Goal: Transaction & Acquisition: Download file/media

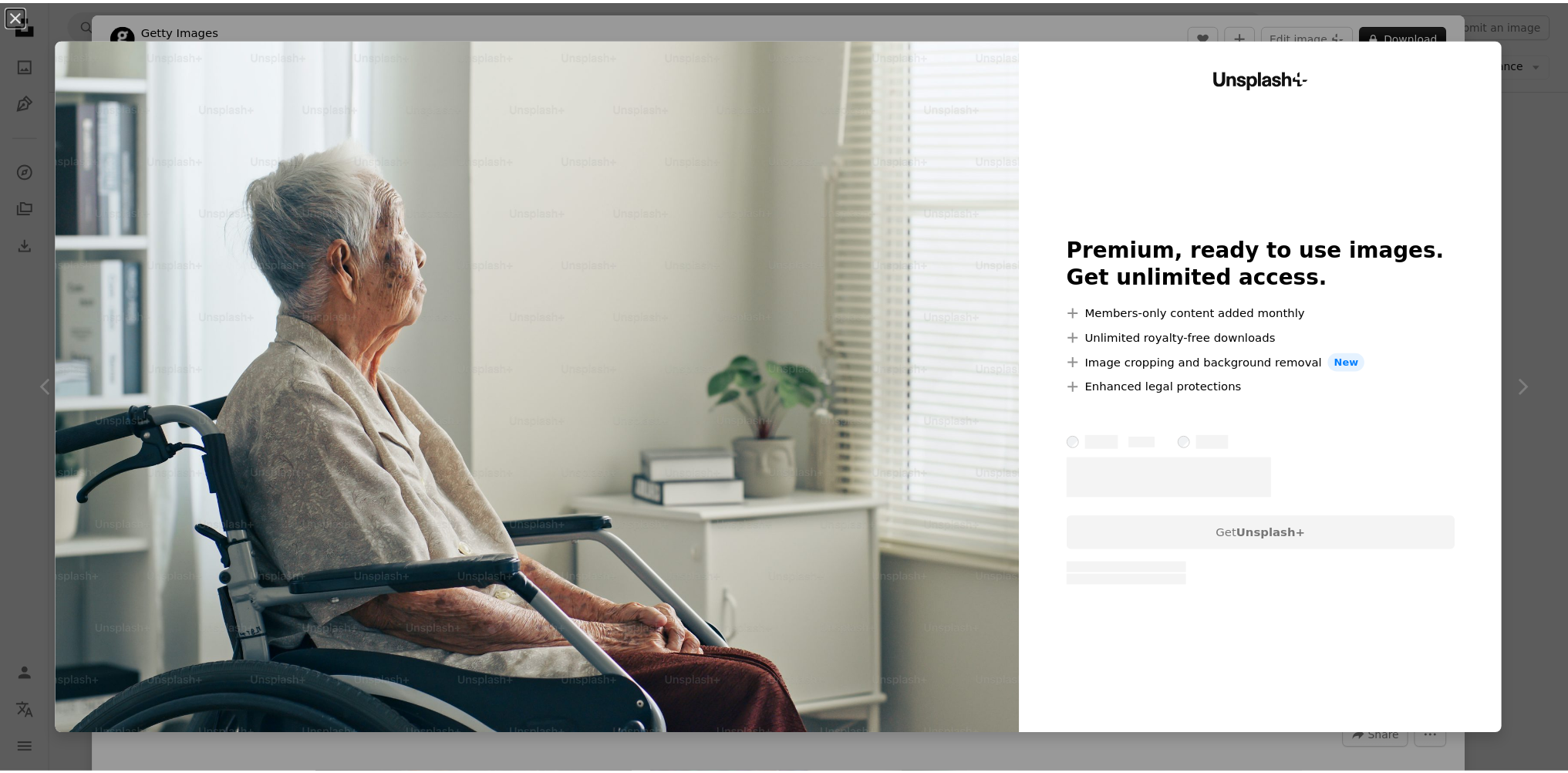
scroll to position [2098, 0]
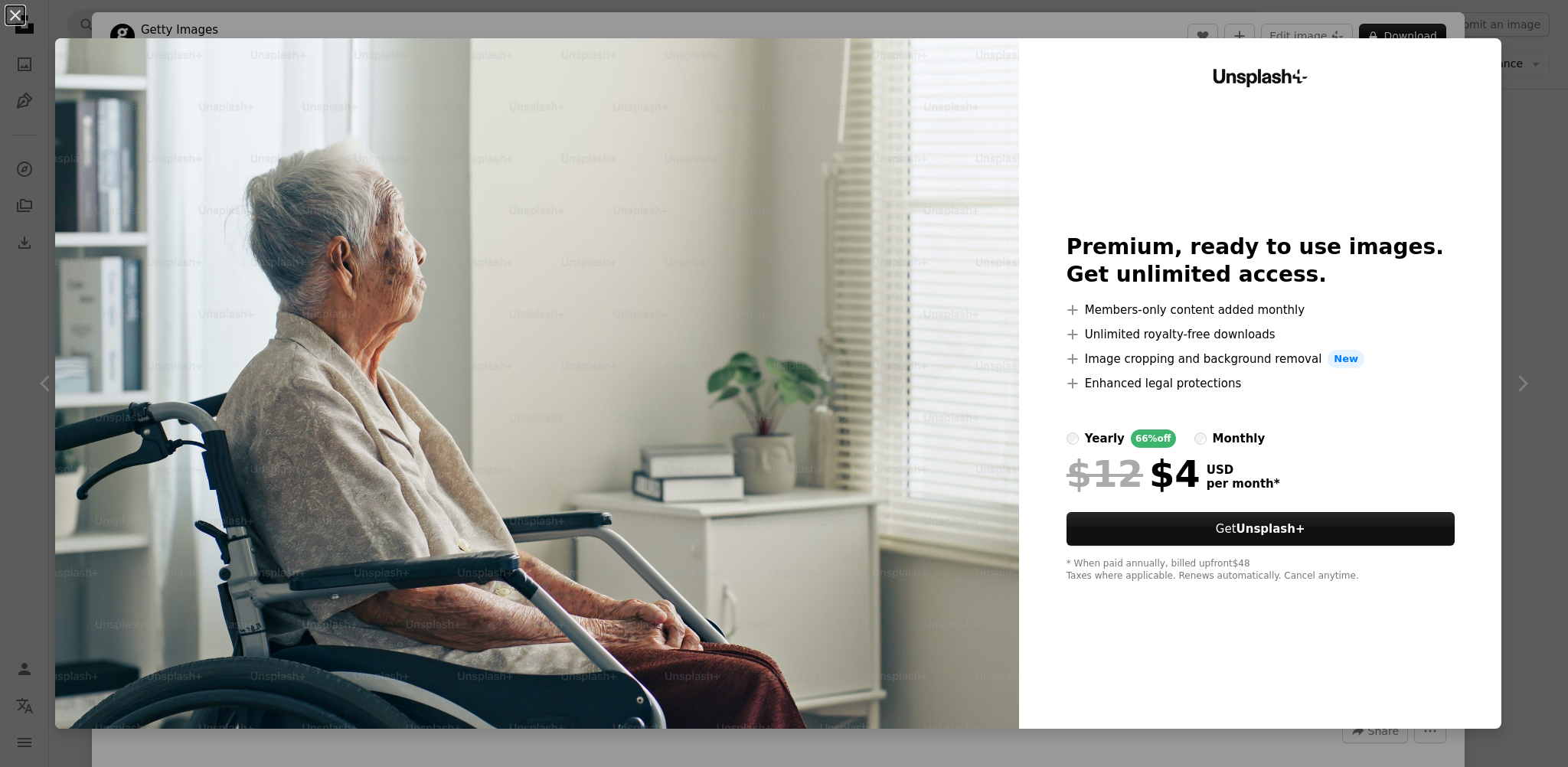
click at [1505, 86] on div "An X shape Unsplash+ Premium, ready to use images. Get unlimited access. A plus…" at bounding box center [784, 384] width 1568 height 767
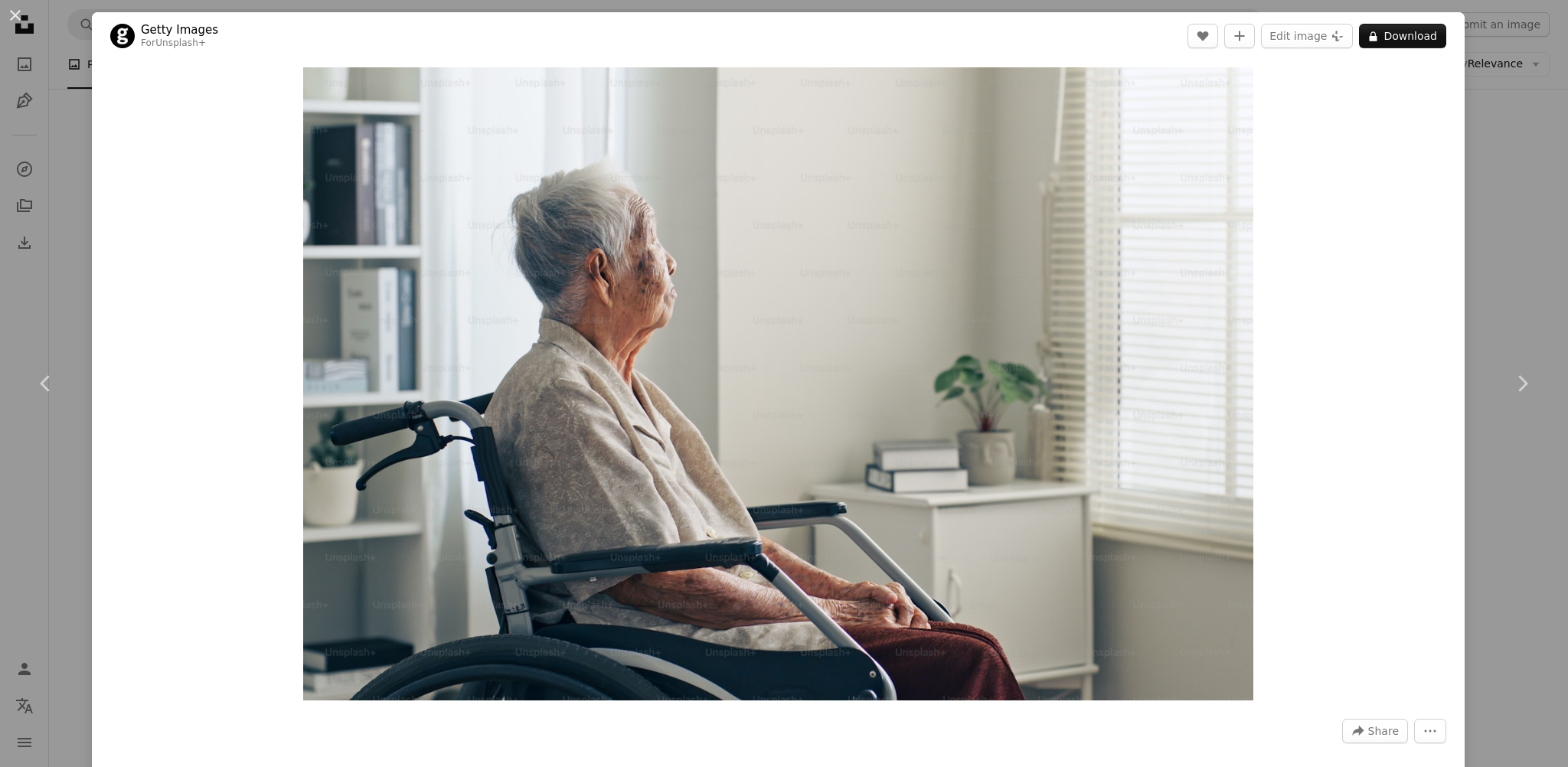
click at [1484, 155] on div "An X shape Chevron left Chevron right Getty Images For Unsplash+ A heart A plus…" at bounding box center [784, 384] width 1568 height 767
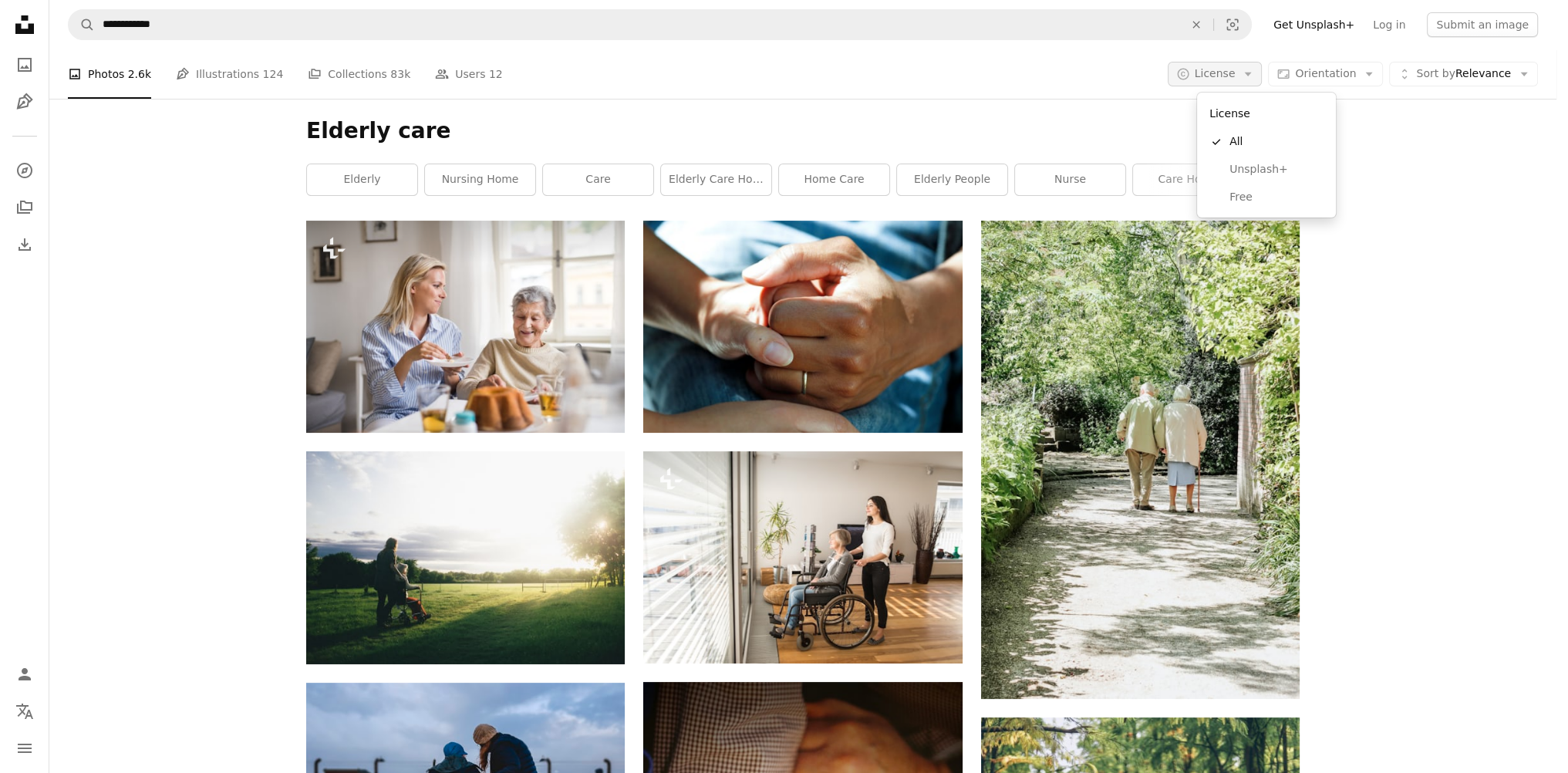
click at [1234, 73] on span "License" at bounding box center [1215, 73] width 41 height 12
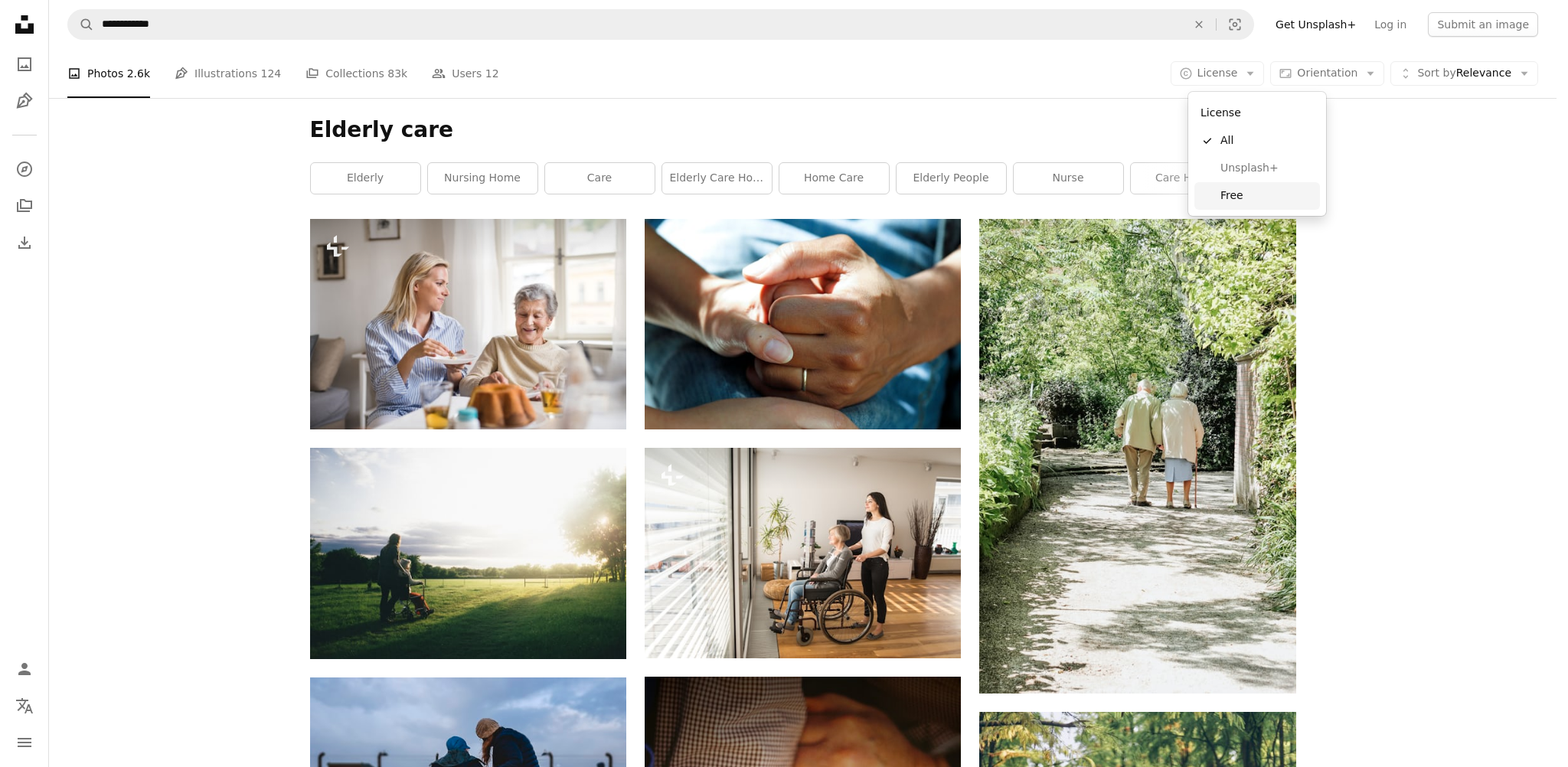
click at [1246, 188] on span "Free" at bounding box center [1266, 196] width 93 height 15
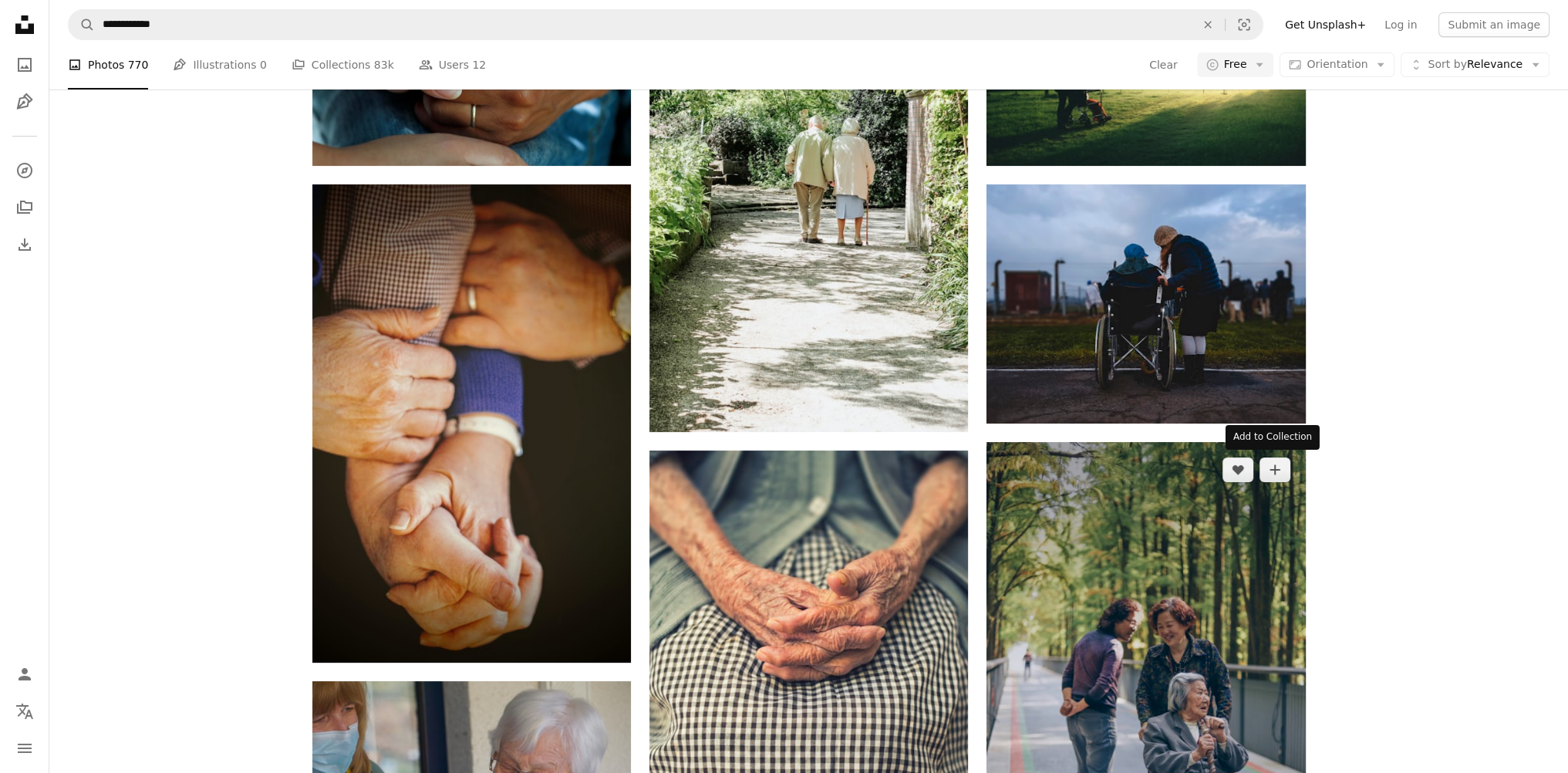
scroll to position [540, 0]
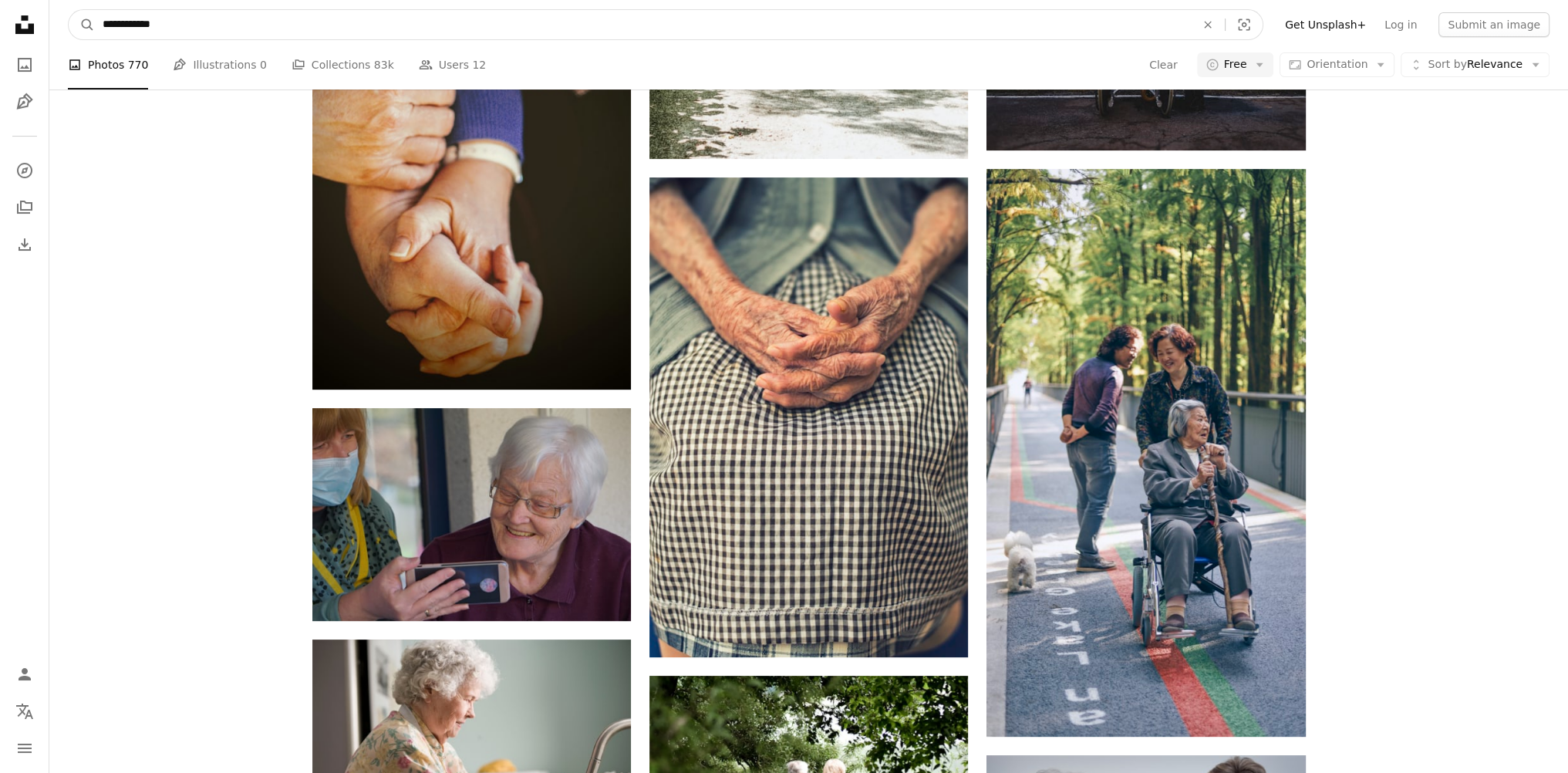
drag, startPoint x: 194, startPoint y: 26, endPoint x: 178, endPoint y: 27, distance: 16.0
click at [178, 27] on input "**********" at bounding box center [643, 25] width 1096 height 30
type input "**********"
click at [69, 10] on button "A magnifying glass" at bounding box center [82, 25] width 27 height 30
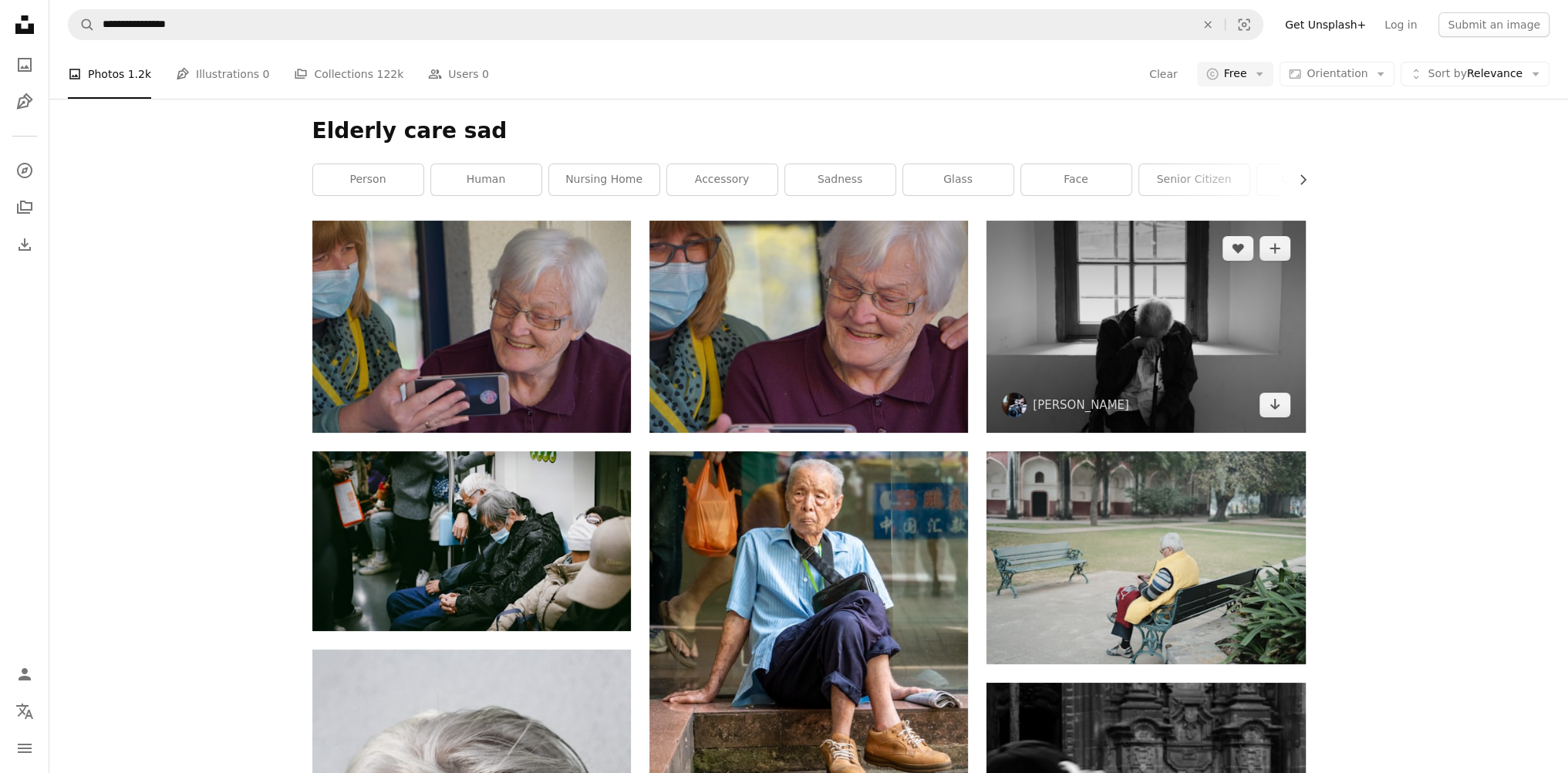
click at [1201, 340] on img at bounding box center [1146, 326] width 319 height 212
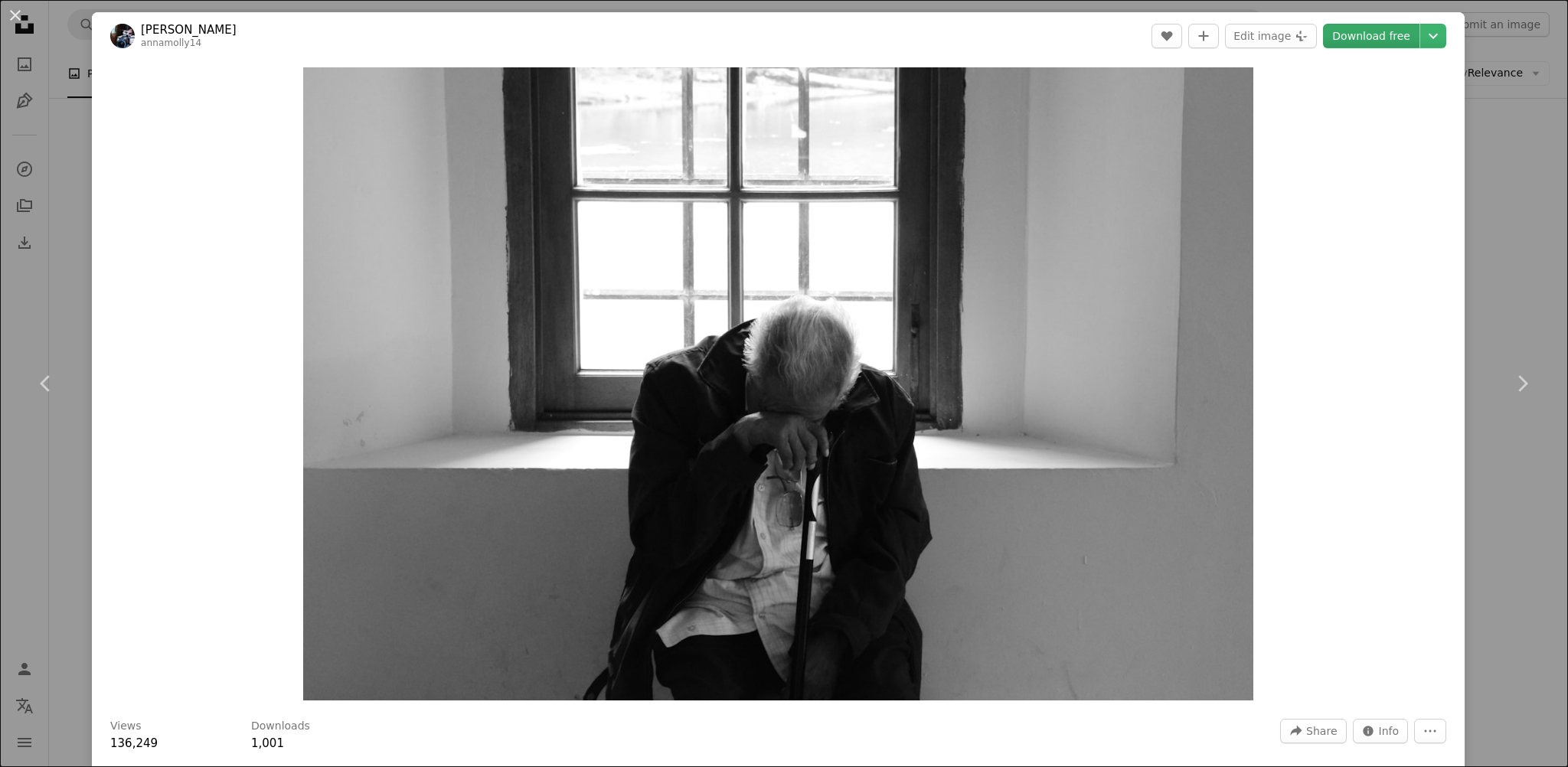
click at [1353, 33] on link "Download free" at bounding box center [1371, 36] width 96 height 25
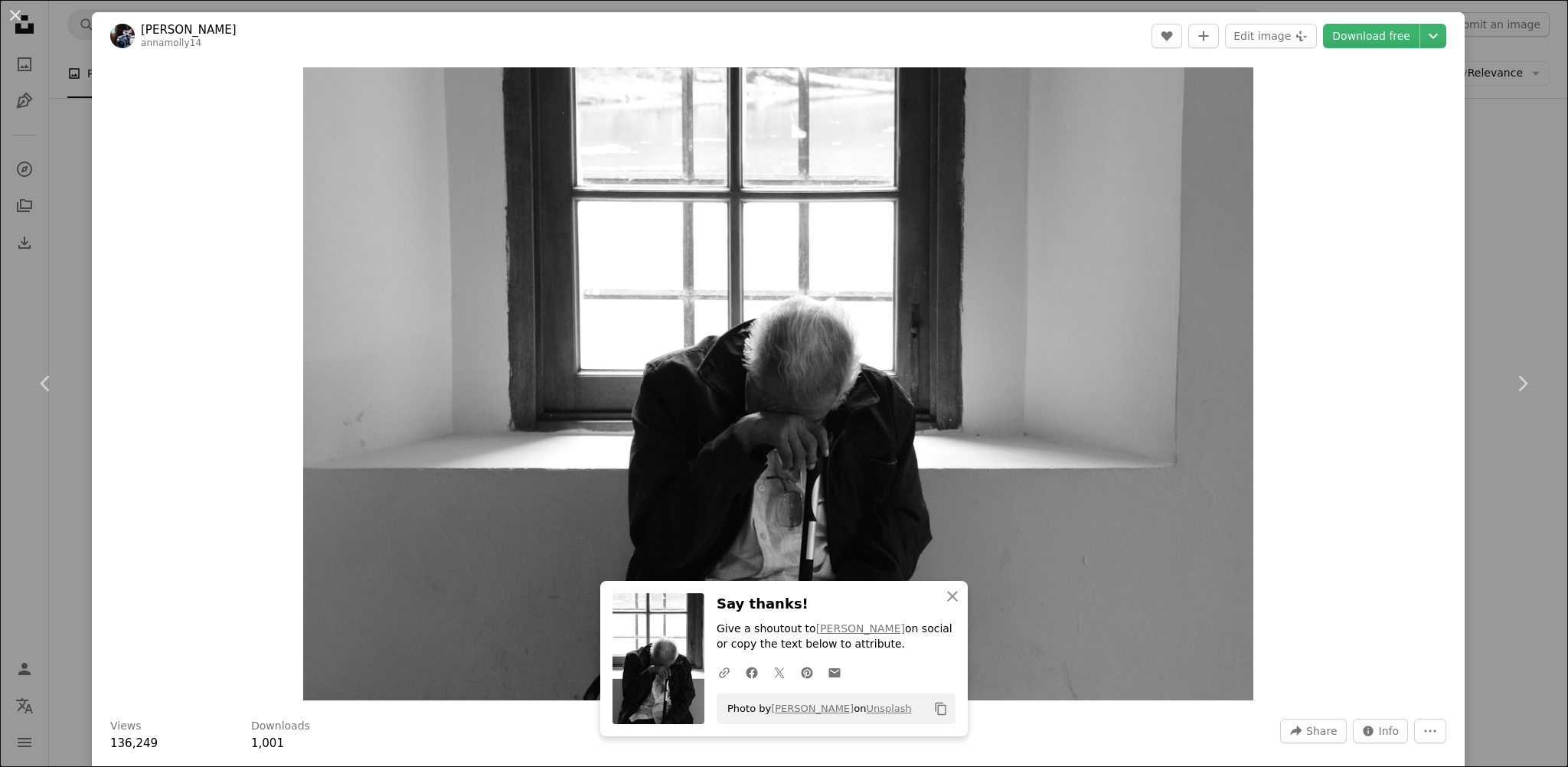
click at [1369, 256] on div "Zoom in" at bounding box center [778, 384] width 1373 height 648
